Goal: Information Seeking & Learning: Learn about a topic

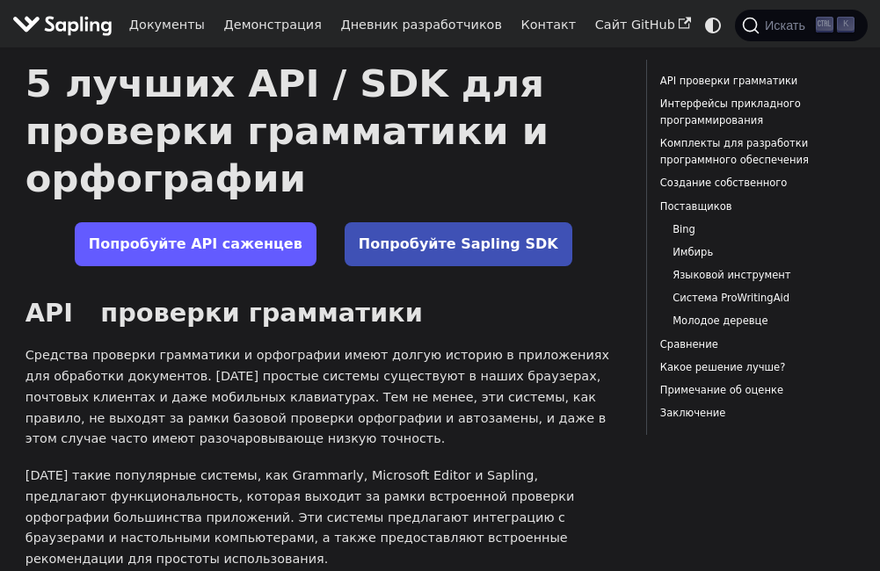
click at [199, 247] on link "Попробуйте API саженцев" at bounding box center [196, 244] width 242 height 44
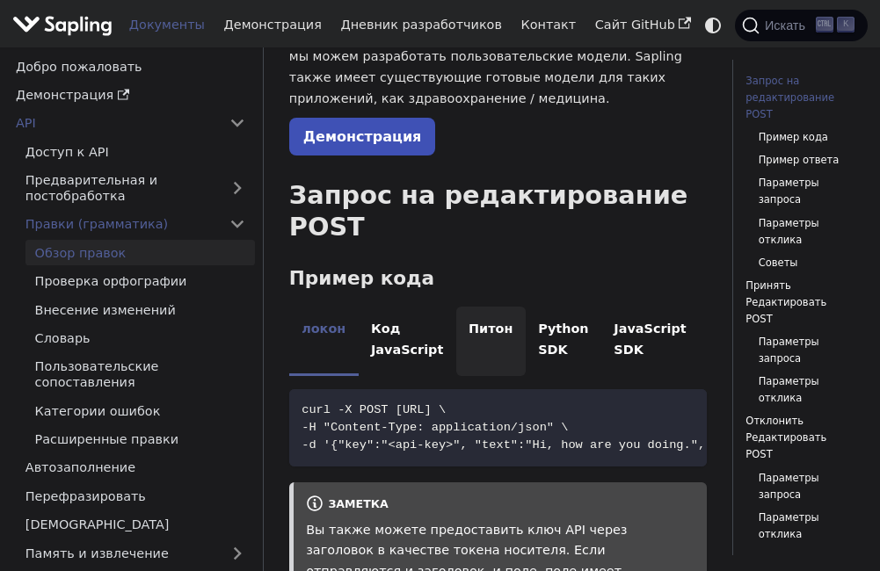
click at [466, 307] on li "Питон" at bounding box center [490, 341] width 69 height 69
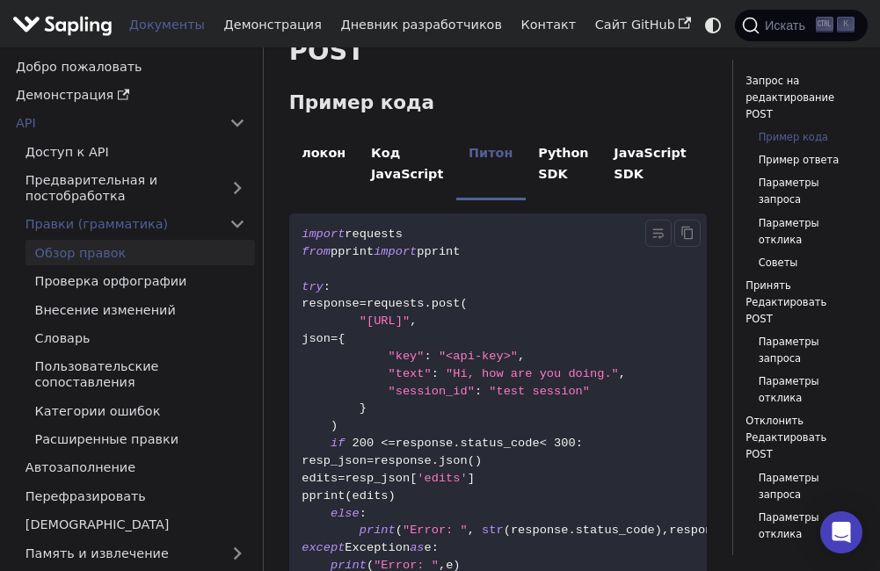
scroll to position [703, 0]
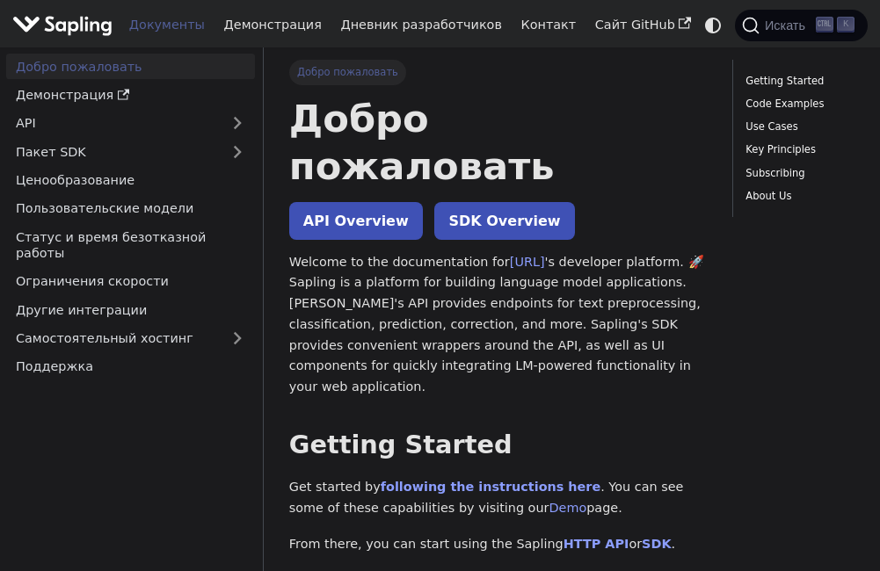
click at [602, 210] on p "API Overview SDK Overview" at bounding box center [497, 221] width 417 height 23
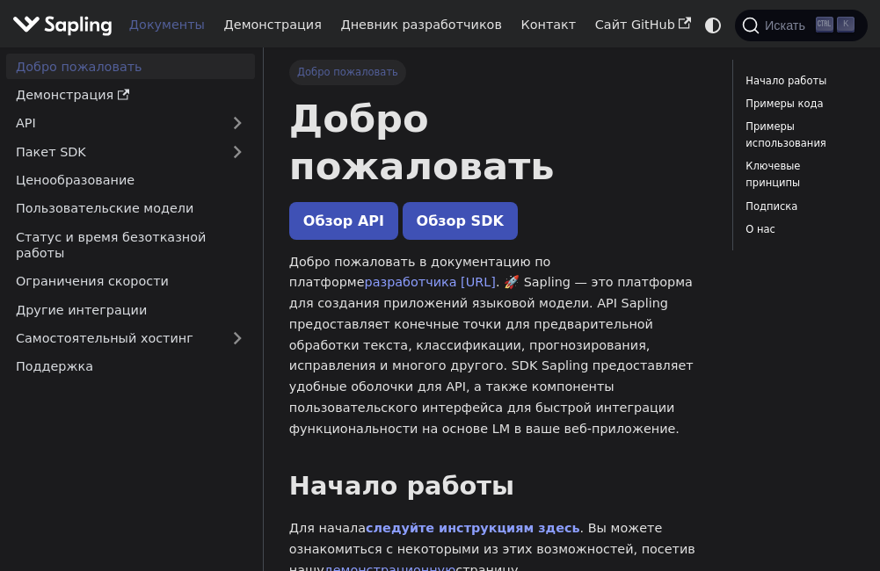
scroll to position [264, 0]
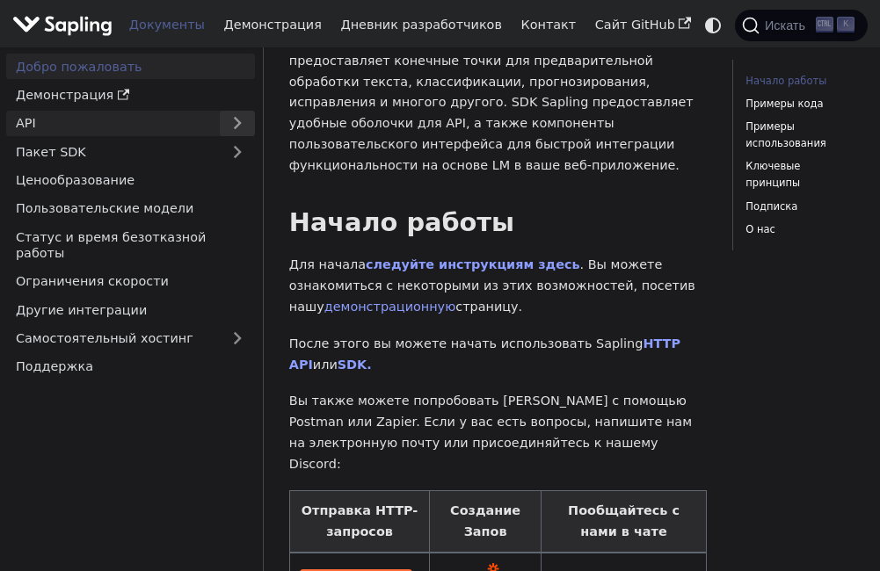
click at [236, 123] on button "Боковая панель «Документы»" at bounding box center [237, 123] width 35 height 25
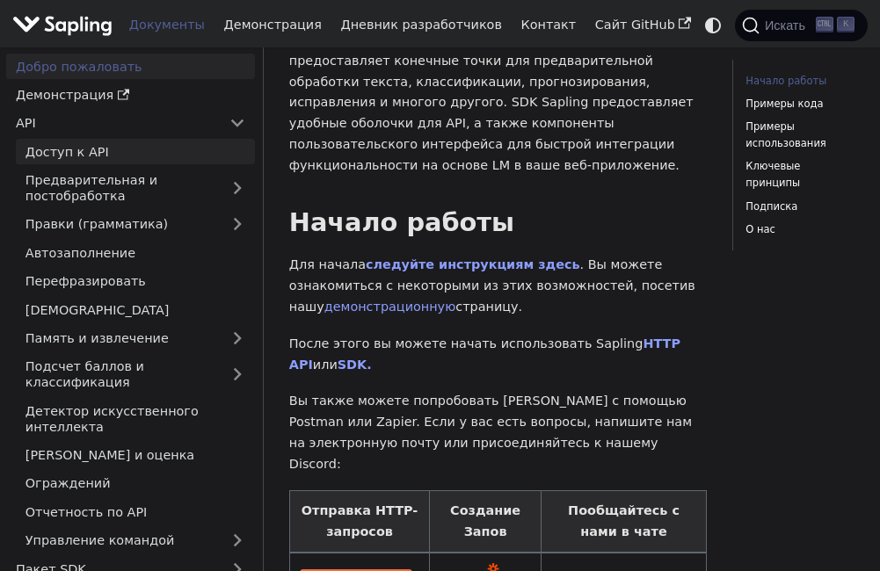
click at [134, 157] on link "Доступ к API" at bounding box center [135, 151] width 239 height 25
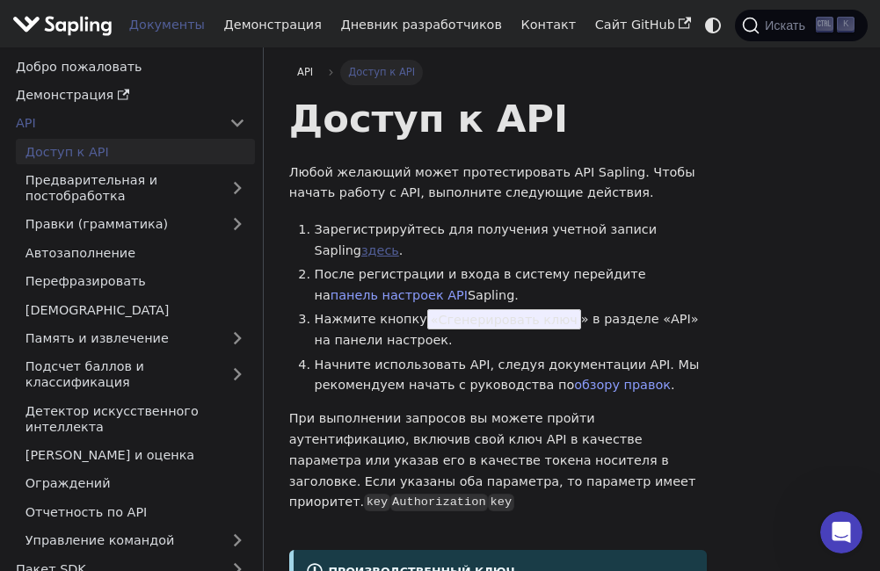
click at [399, 243] on link "здесь" at bounding box center [380, 250] width 38 height 14
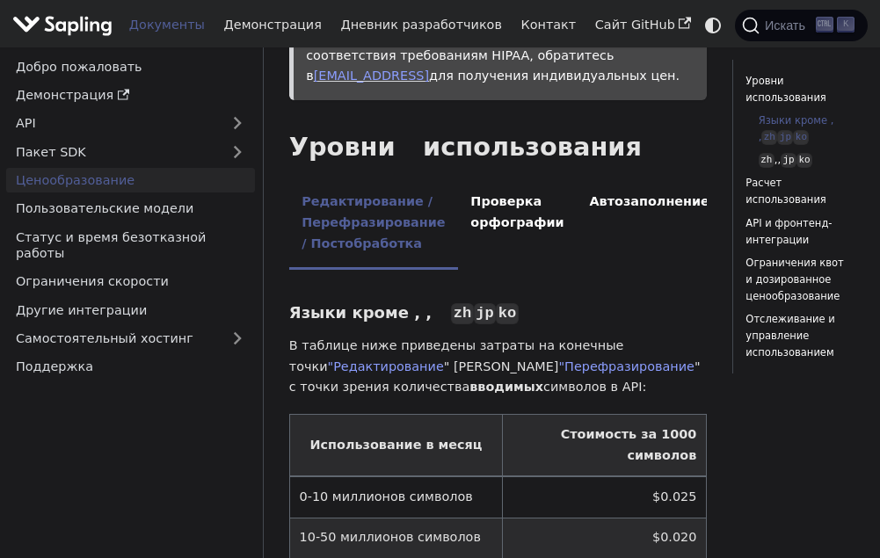
scroll to position [527, 0]
